Goal: Transaction & Acquisition: Book appointment/travel/reservation

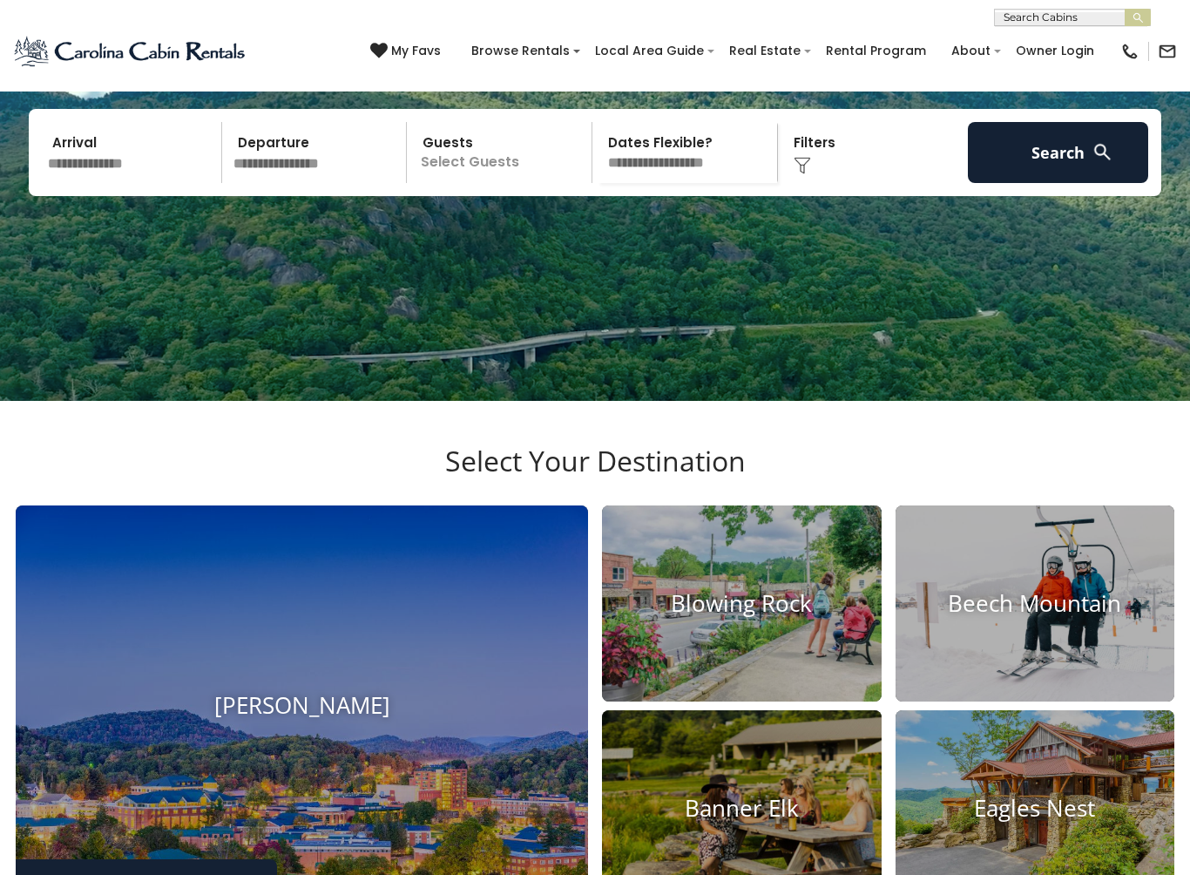
click at [119, 183] on input "text" at bounding box center [132, 152] width 180 height 61
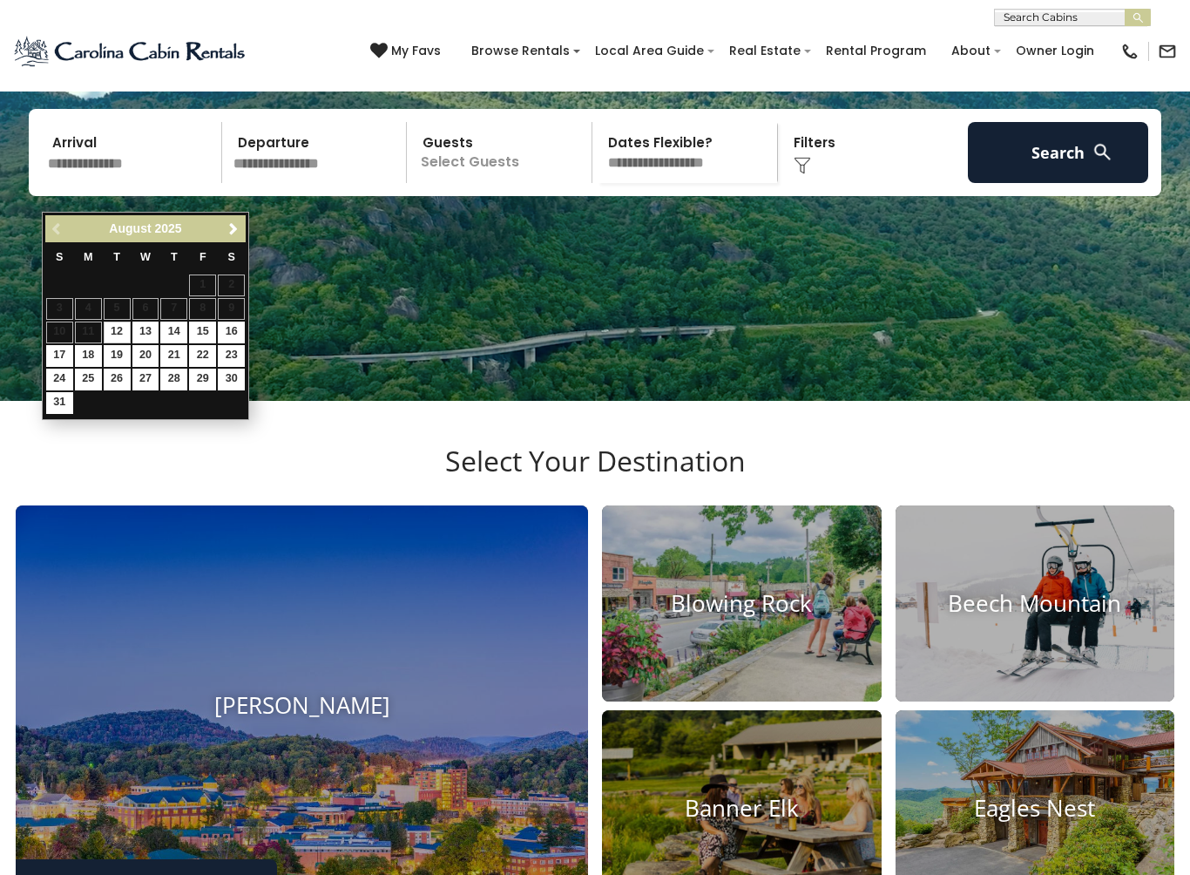
click at [230, 232] on span "Next" at bounding box center [234, 229] width 14 height 14
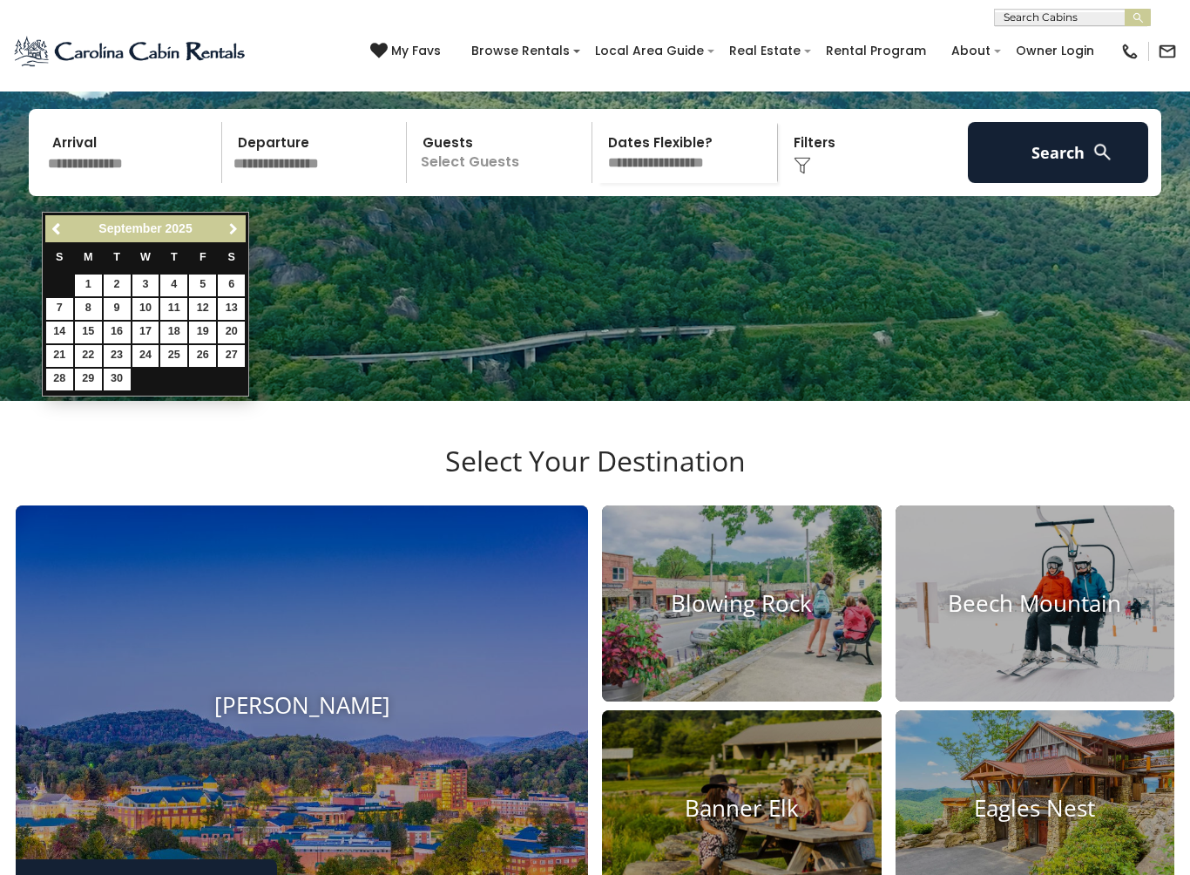
click at [234, 231] on span "Next" at bounding box center [234, 229] width 14 height 14
click at [233, 233] on span "Next" at bounding box center [234, 229] width 14 height 14
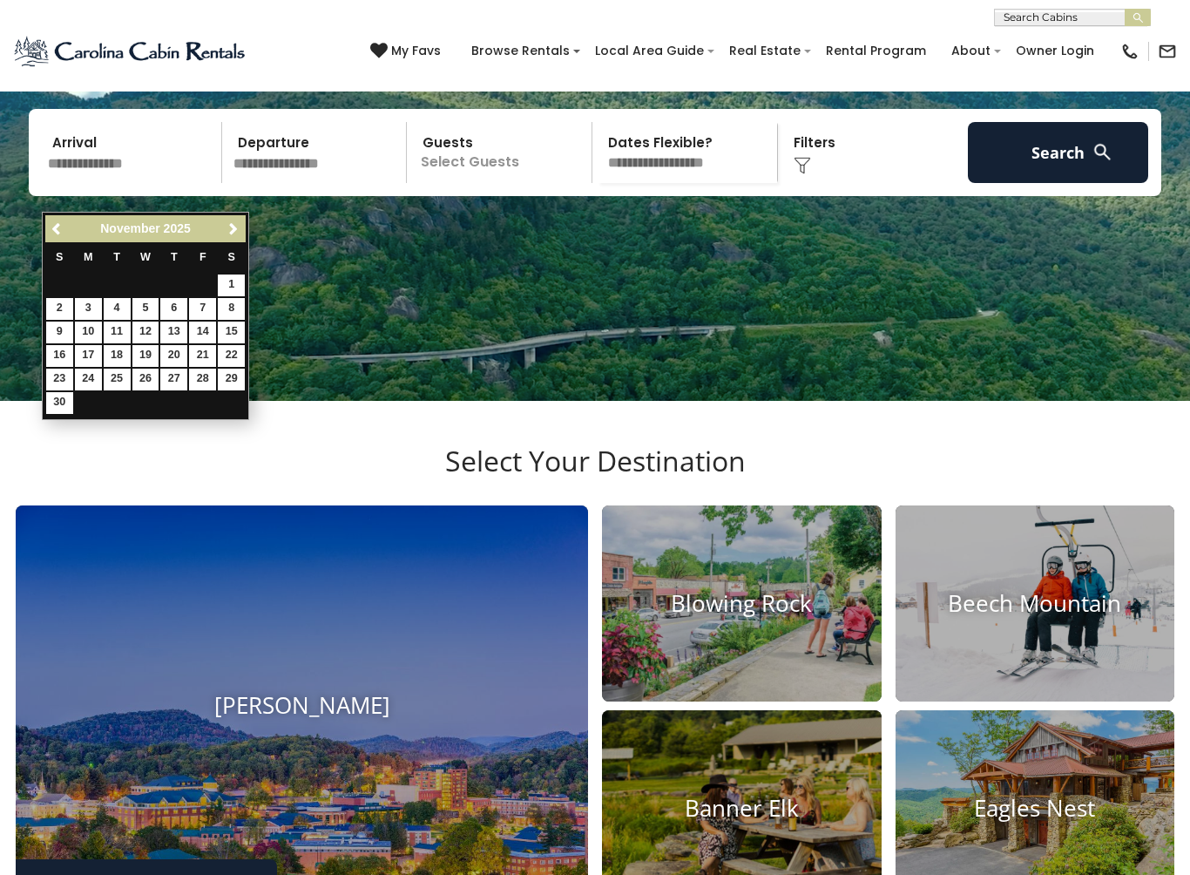
click at [240, 240] on link "Next" at bounding box center [233, 229] width 22 height 22
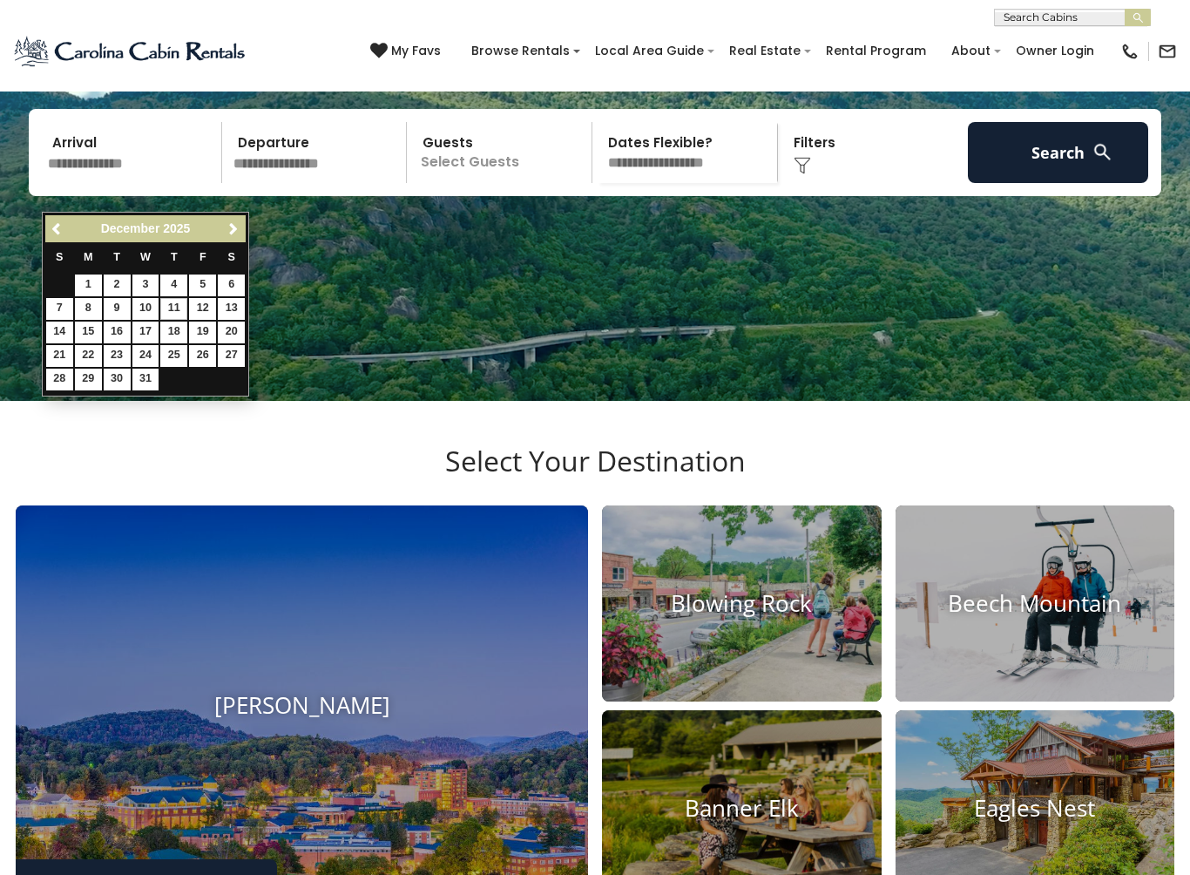
click at [184, 308] on link "11" at bounding box center [173, 309] width 27 height 22
type input "********"
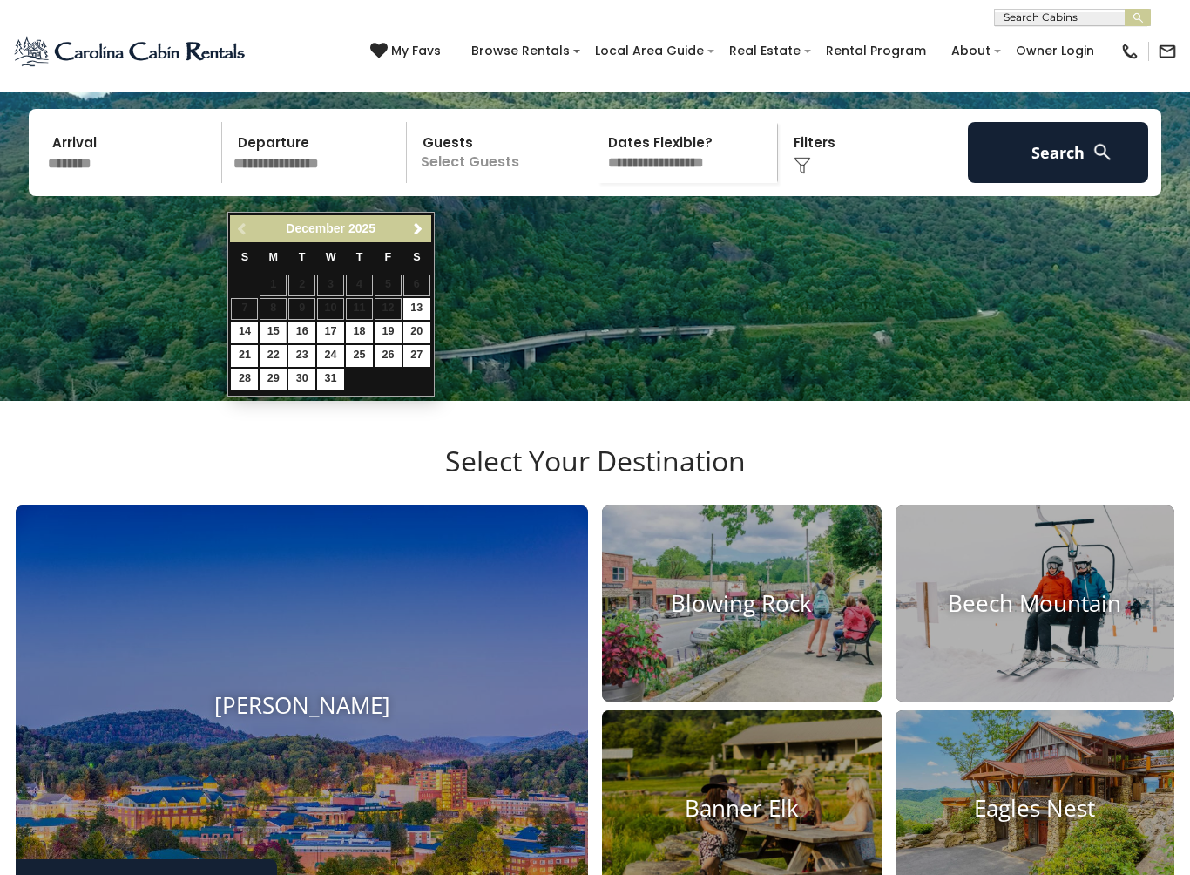
click at [278, 333] on link "15" at bounding box center [273, 333] width 27 height 22
type input "********"
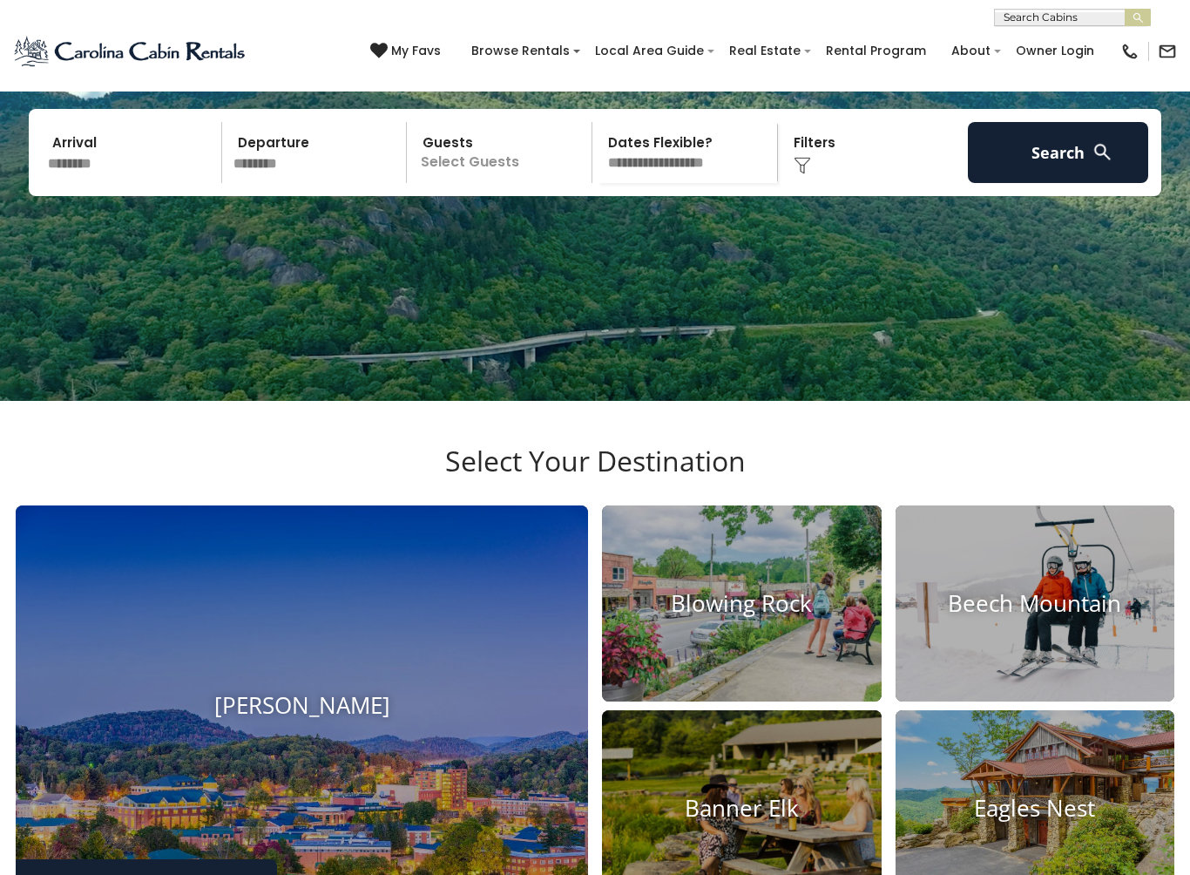
click at [498, 183] on p "Select Guests" at bounding box center [502, 152] width 180 height 61
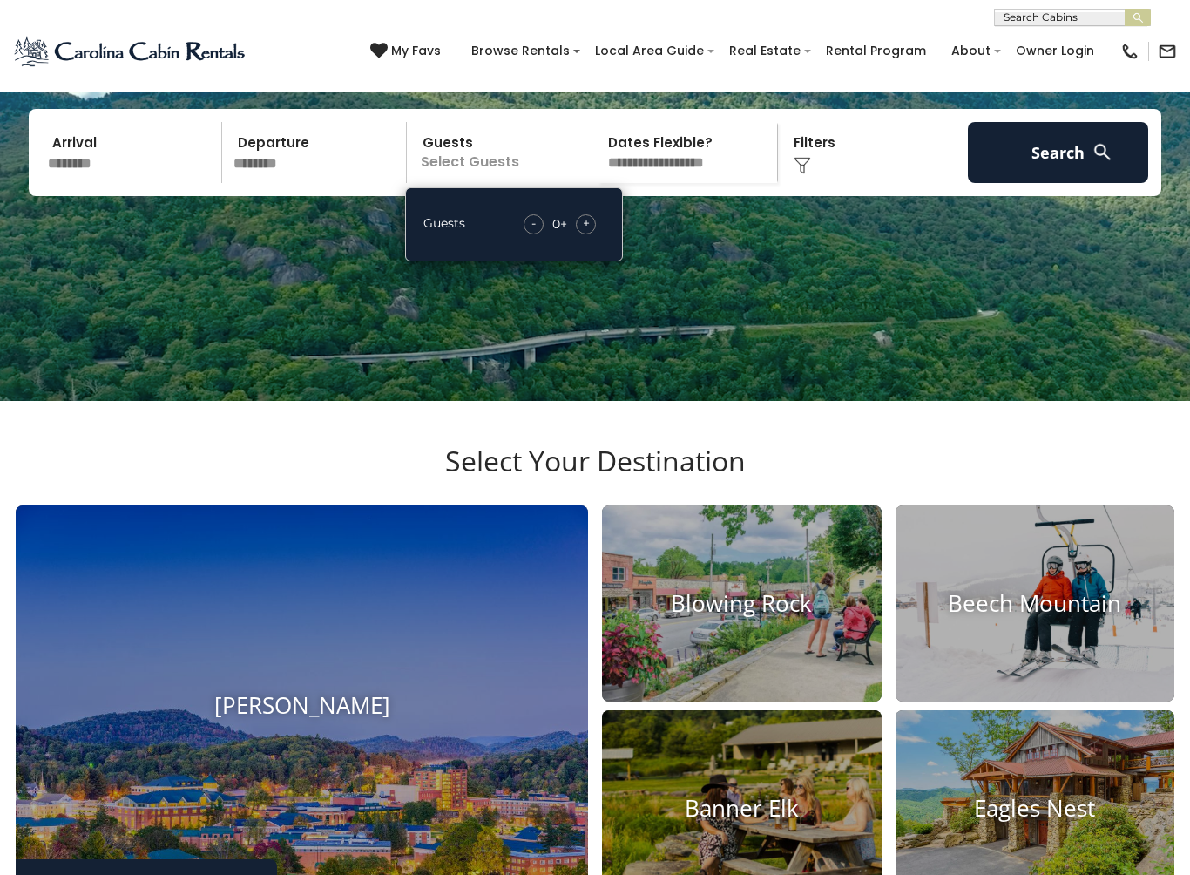
click at [583, 232] on span "+" at bounding box center [586, 222] width 7 height 17
click at [586, 232] on span "+" at bounding box center [586, 222] width 7 height 17
click at [746, 183] on select "**********" at bounding box center [688, 152] width 180 height 61
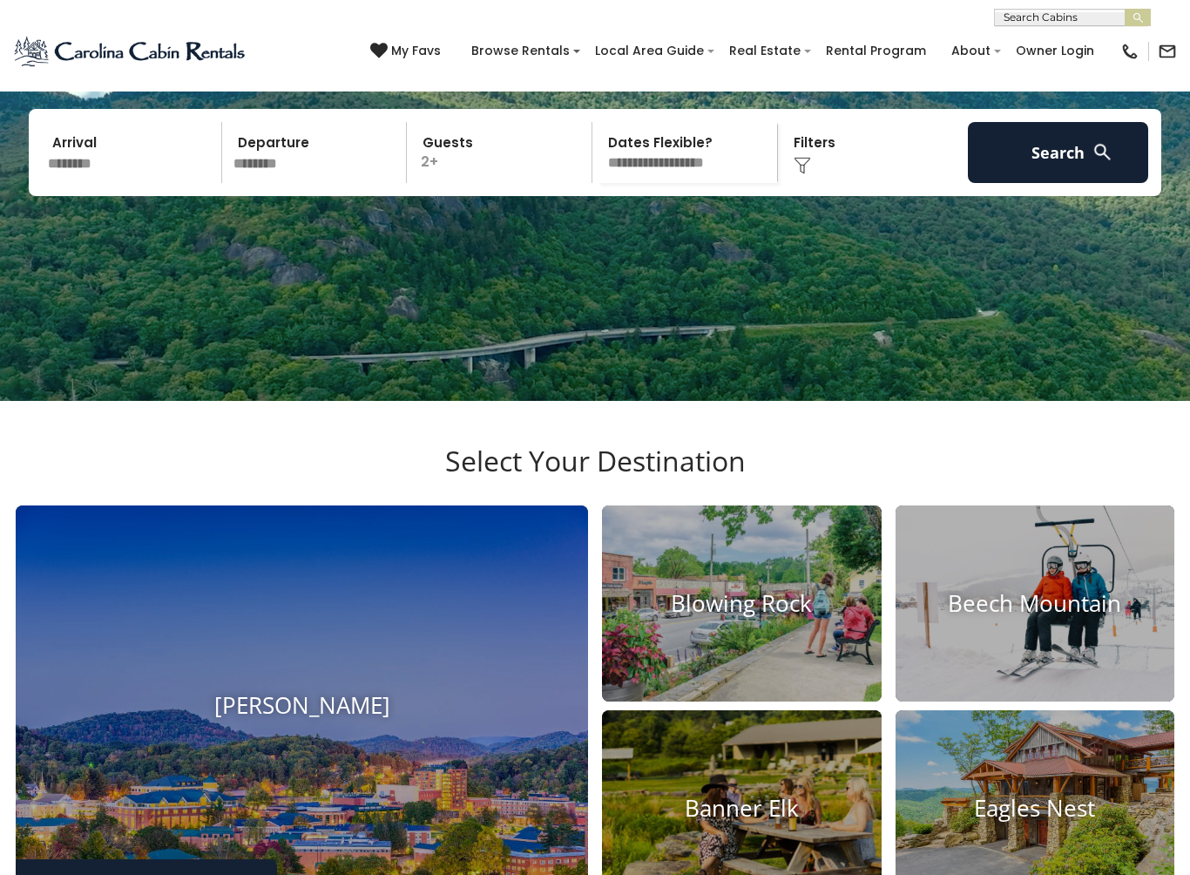
click at [814, 177] on div "Click to Choose" at bounding box center [873, 152] width 180 height 61
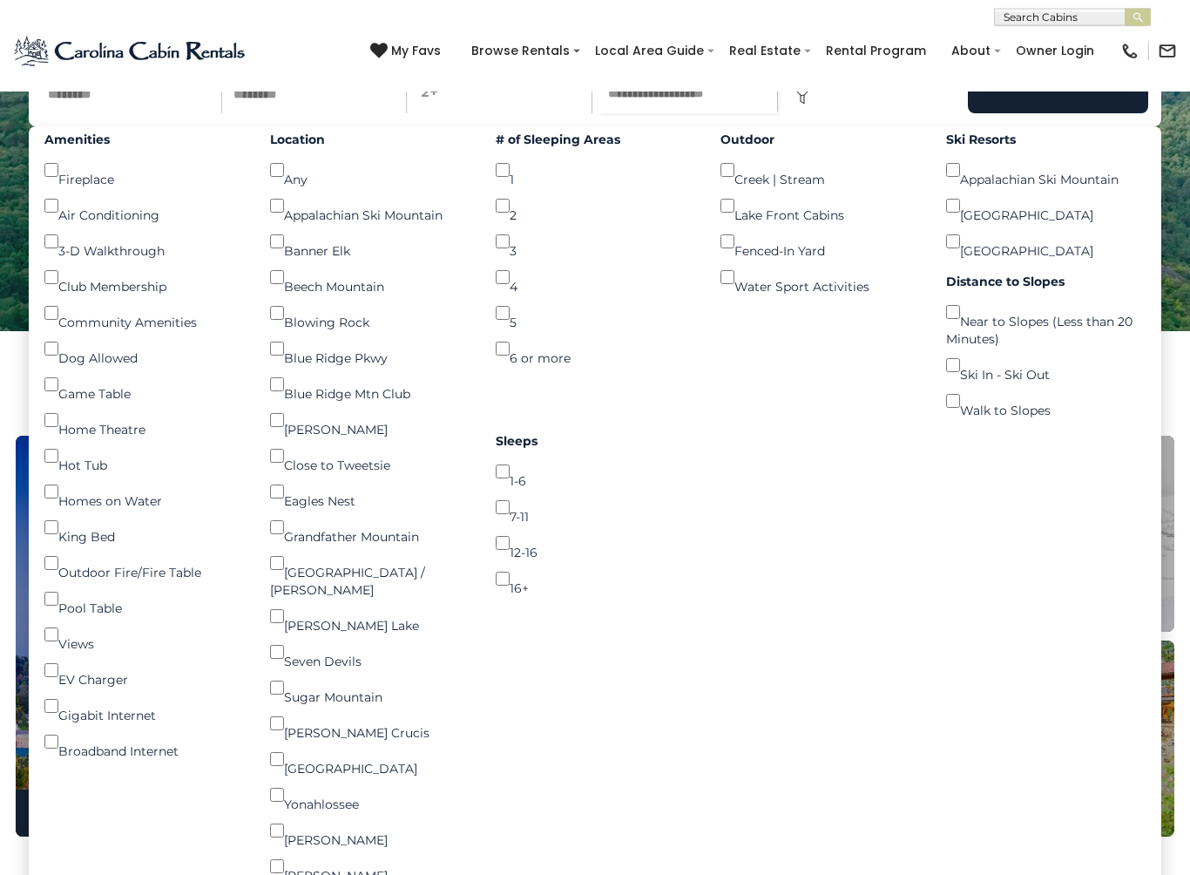
scroll to position [263, 0]
click at [1012, 112] on button "Search" at bounding box center [1058, 83] width 180 height 61
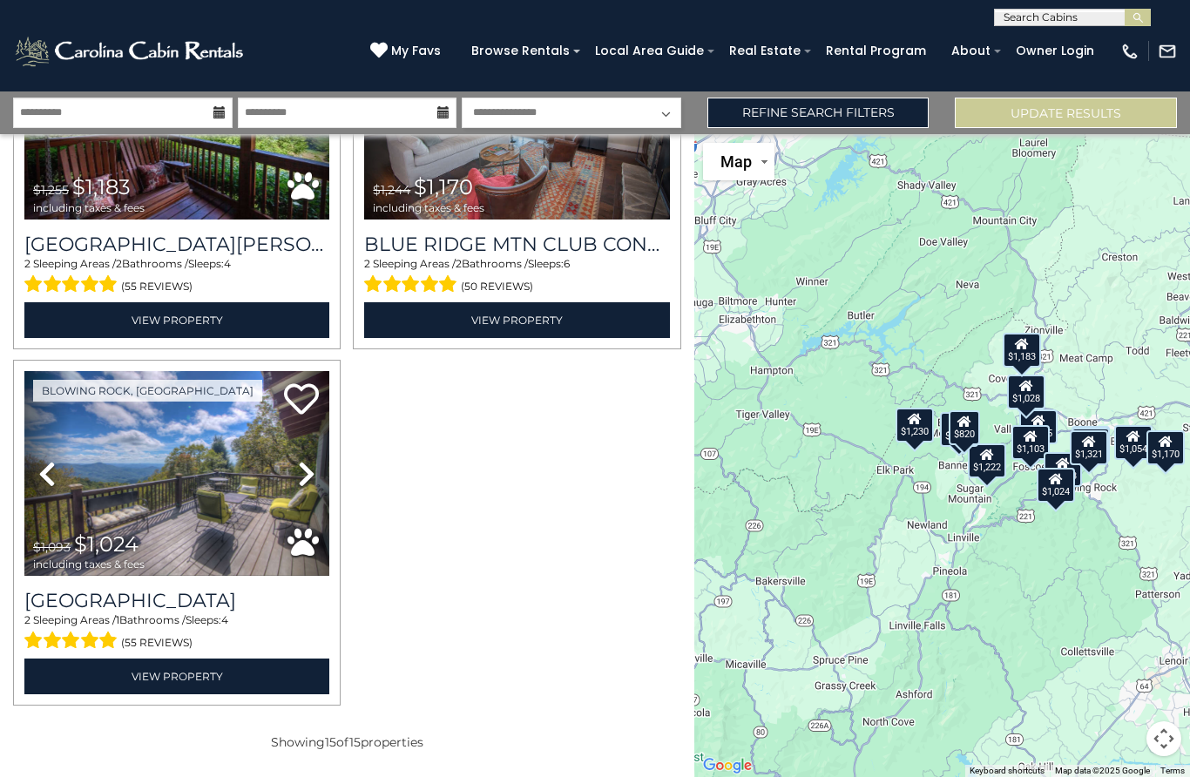
scroll to position [2327, 0]
click at [192, 686] on link "View Property" at bounding box center [176, 677] width 305 height 36
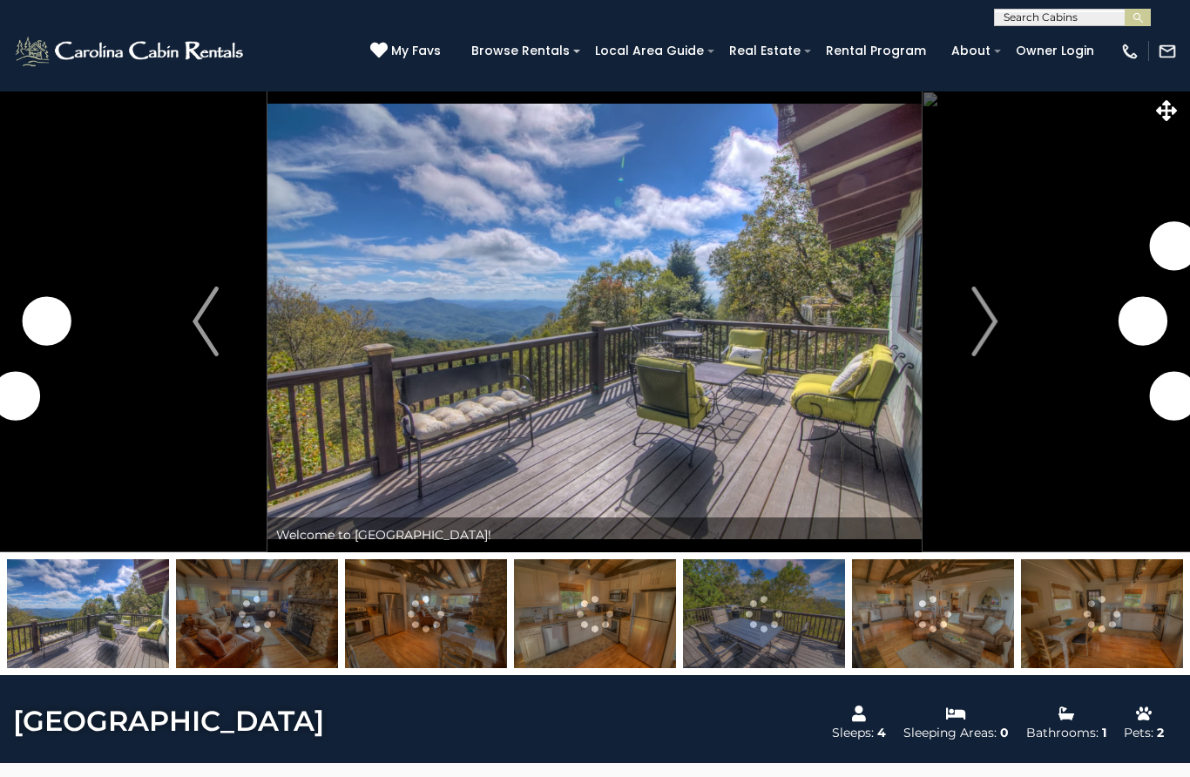
click at [985, 335] on img "Next" at bounding box center [985, 322] width 26 height 70
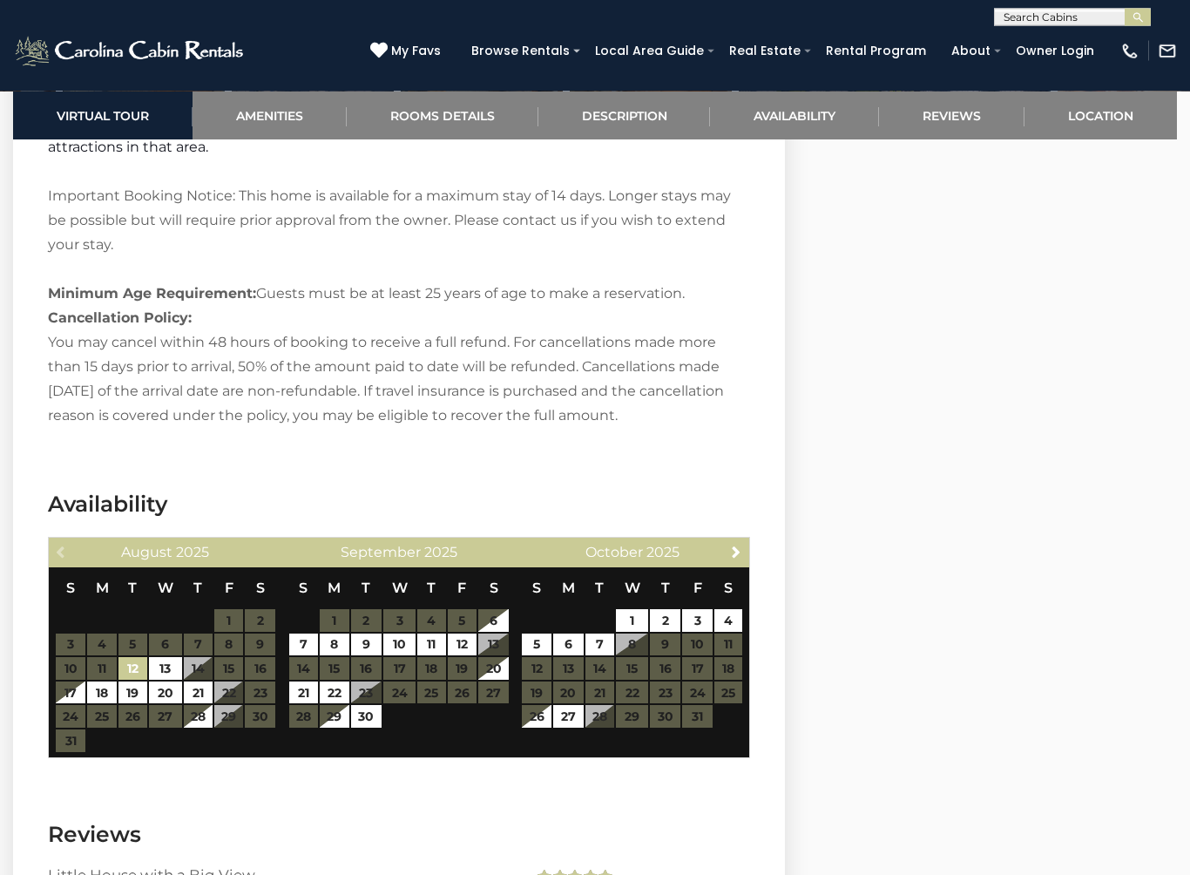
scroll to position [2534, 0]
